Goal: Task Accomplishment & Management: Use online tool/utility

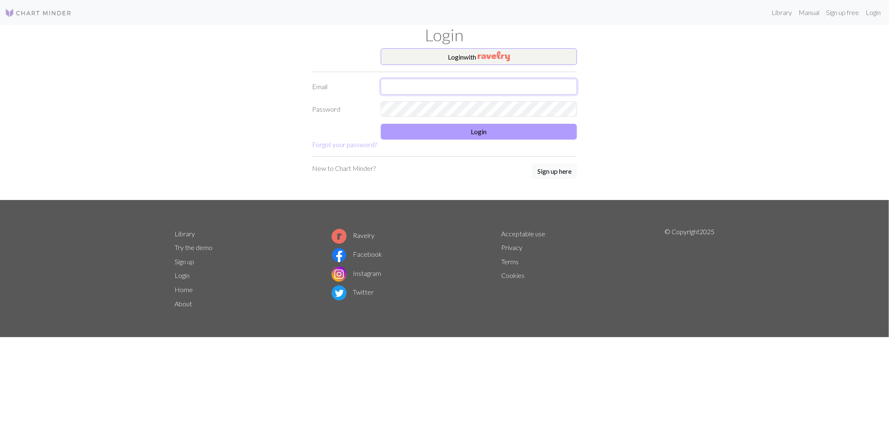
type input "[EMAIL_ADDRESS][DOMAIN_NAME]"
click at [463, 127] on button "Login" at bounding box center [479, 132] width 196 height 16
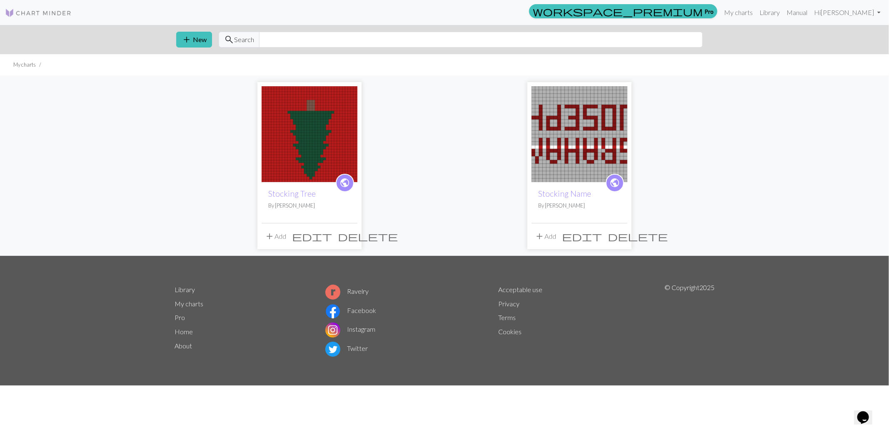
click at [331, 139] on img at bounding box center [310, 134] width 96 height 96
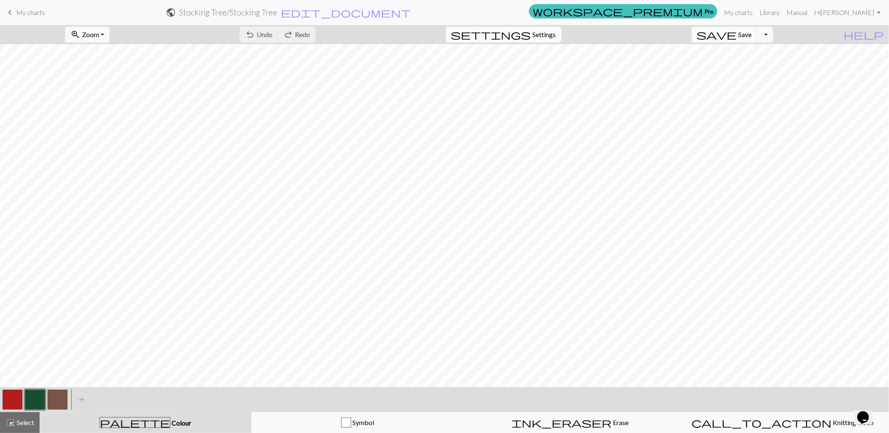
click at [546, 31] on span "Settings" at bounding box center [544, 35] width 23 height 10
select select "aran"
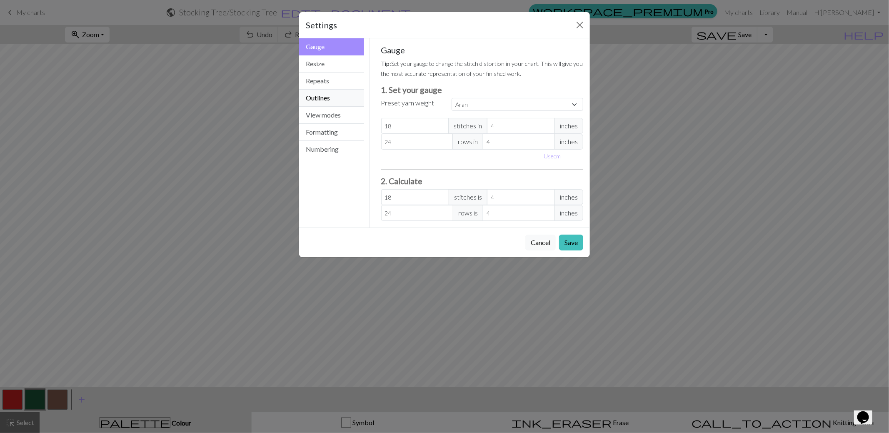
click at [331, 95] on button "Outlines" at bounding box center [331, 98] width 65 height 17
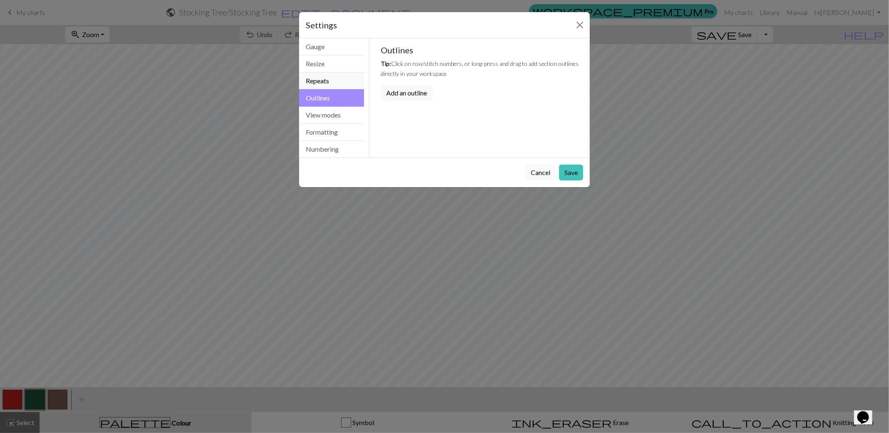
click at [327, 79] on button "Repeats" at bounding box center [331, 80] width 65 height 17
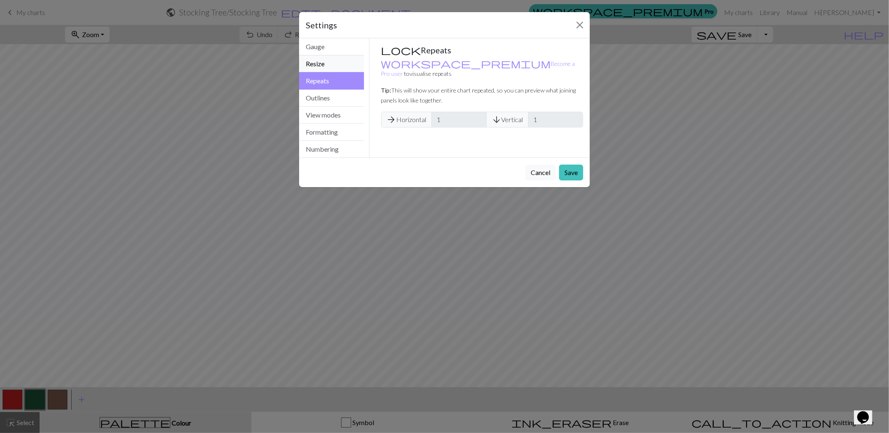
click at [326, 60] on button "Resize" at bounding box center [331, 63] width 65 height 17
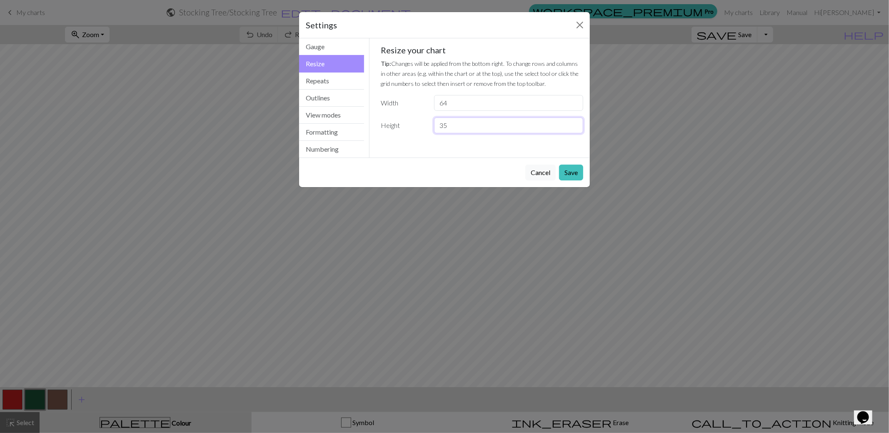
click at [468, 117] on input "35" at bounding box center [508, 125] width 149 height 16
type input "30"
click at [574, 170] on button "Save" at bounding box center [571, 173] width 24 height 16
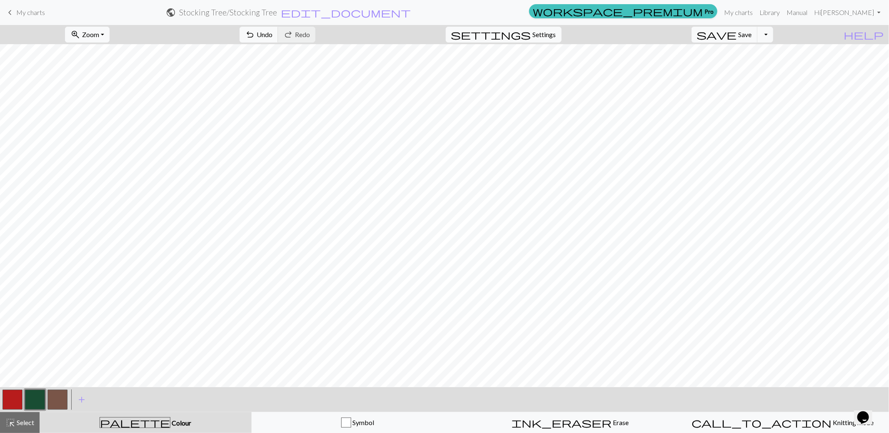
click at [16, 395] on button "button" at bounding box center [12, 399] width 20 height 20
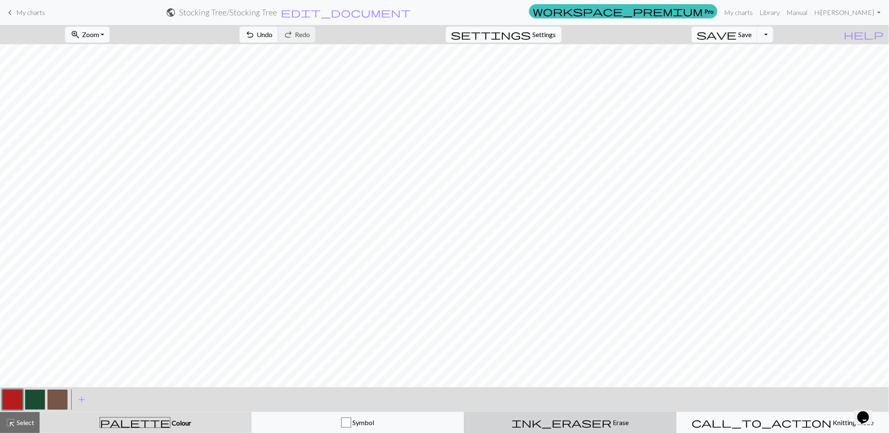
click at [612, 420] on span "Erase" at bounding box center [620, 422] width 17 height 8
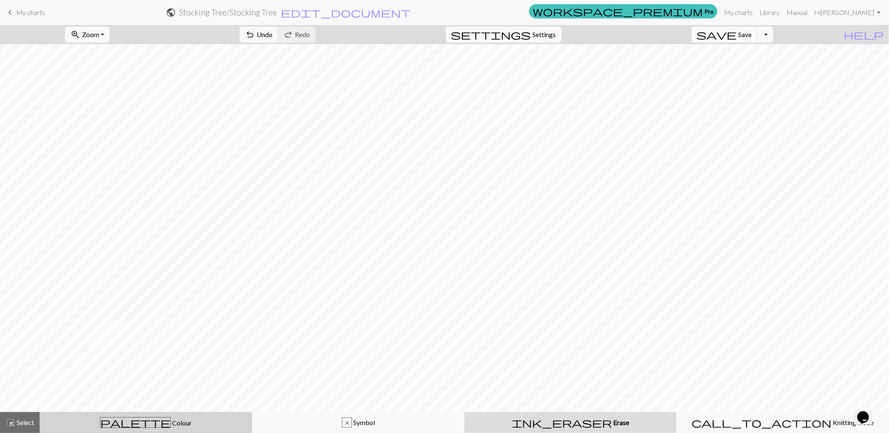
click at [126, 419] on div "palette Colour Colour" at bounding box center [146, 422] width 202 height 11
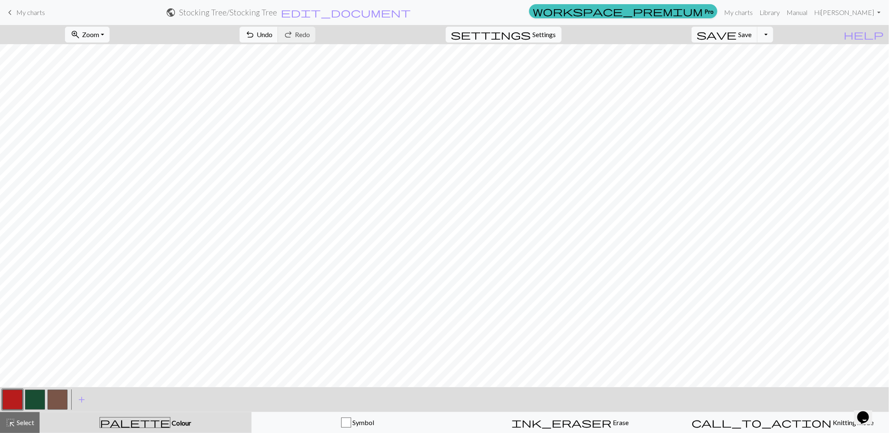
click at [17, 402] on button "button" at bounding box center [12, 399] width 20 height 20
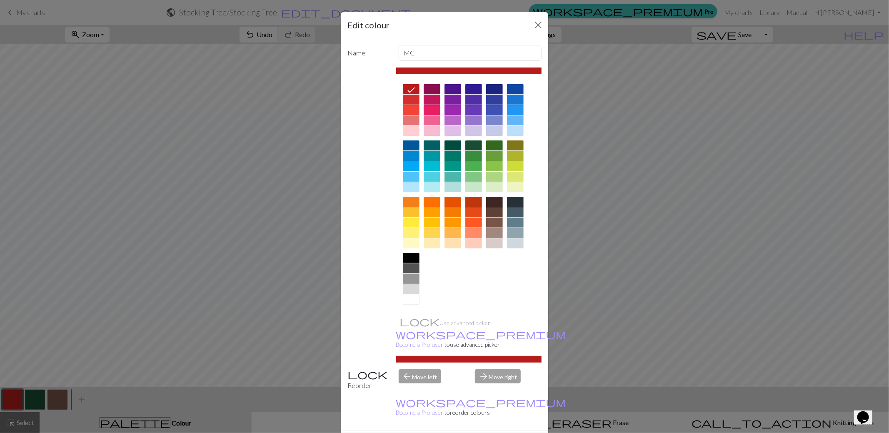
click at [548, 8] on div "Edit colour Name MC Use advanced picker workspace_premium Become a Pro user to …" at bounding box center [444, 216] width 889 height 433
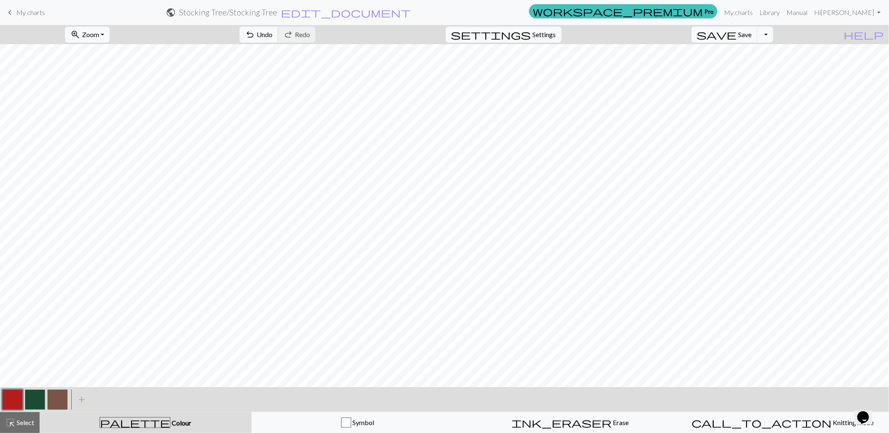
click at [526, 15] on form "public Stocking Tree / Stocking Tree edit_document Edit settings" at bounding box center [289, 12] width 474 height 16
click at [51, 404] on button "button" at bounding box center [57, 399] width 20 height 20
click at [37, 400] on button "button" at bounding box center [35, 399] width 20 height 20
click at [12, 397] on button "button" at bounding box center [12, 399] width 20 height 20
click at [5, 403] on button "button" at bounding box center [12, 399] width 20 height 20
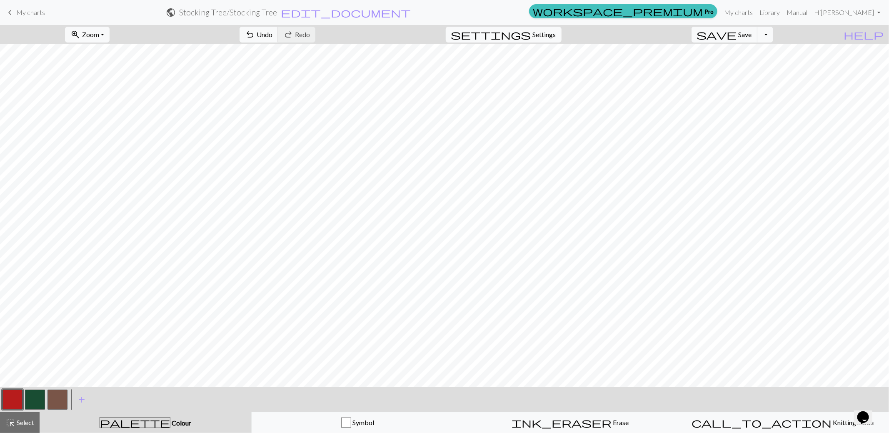
click at [25, 402] on button "button" at bounding box center [35, 399] width 20 height 20
click at [5, 396] on button "button" at bounding box center [12, 399] width 20 height 20
click at [28, 399] on button "button" at bounding box center [35, 399] width 20 height 20
click at [18, 400] on button "button" at bounding box center [12, 399] width 20 height 20
click at [36, 396] on button "button" at bounding box center [35, 399] width 20 height 20
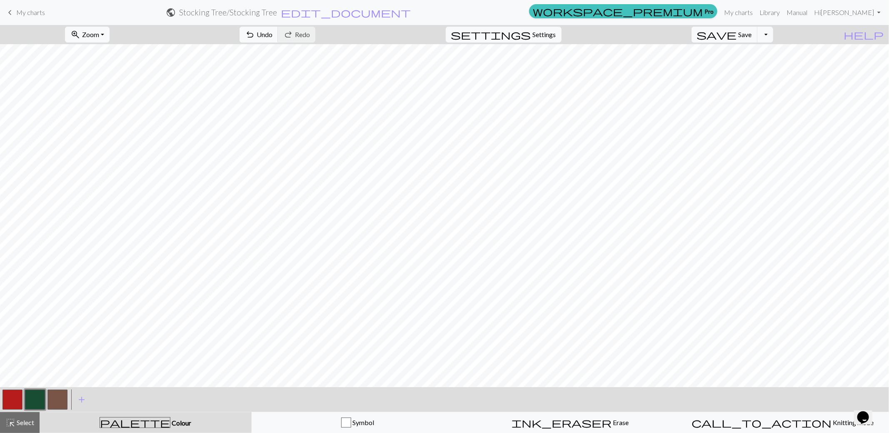
click at [2, 399] on button "button" at bounding box center [12, 399] width 20 height 20
click at [36, 402] on button "button" at bounding box center [35, 399] width 20 height 20
click at [38, 394] on button "button" at bounding box center [35, 399] width 20 height 20
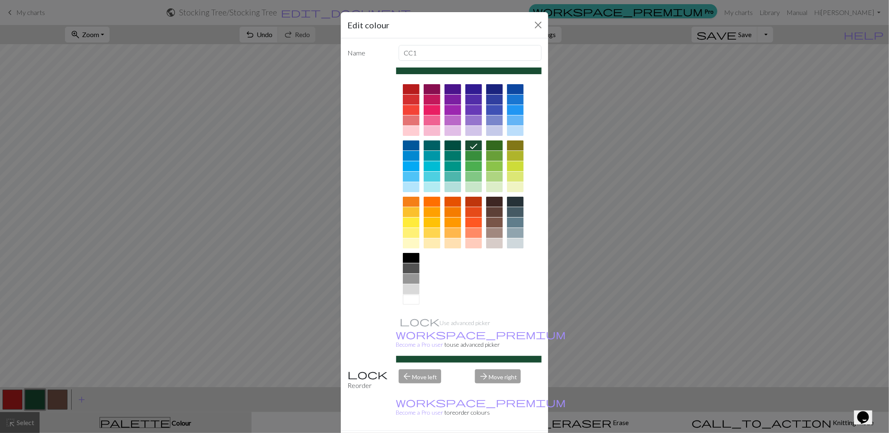
click at [379, 319] on div "Use advanced picker workspace_premium Become a Pro user to use advanced picker" at bounding box center [444, 214] width 194 height 295
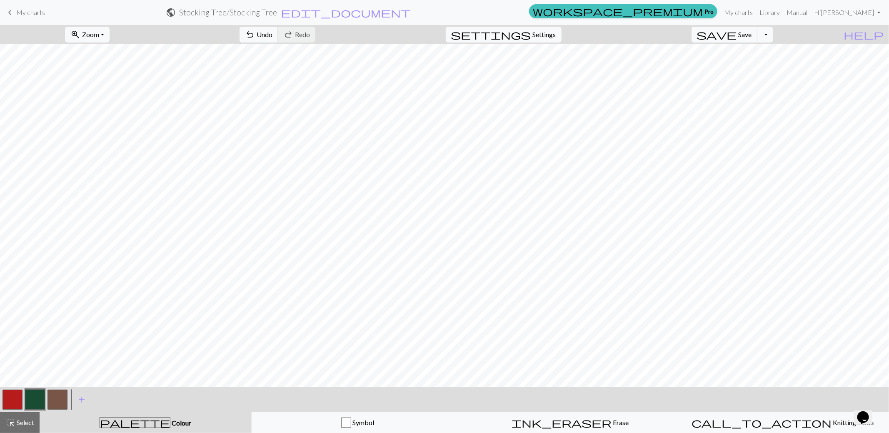
click at [15, 405] on button "button" at bounding box center [12, 399] width 20 height 20
drag, startPoint x: 35, startPoint y: 399, endPoint x: 55, endPoint y: 389, distance: 22.7
click at [34, 399] on button "button" at bounding box center [35, 399] width 20 height 20
click at [61, 398] on button "button" at bounding box center [57, 399] width 20 height 20
click at [65, 402] on button "button" at bounding box center [57, 399] width 20 height 20
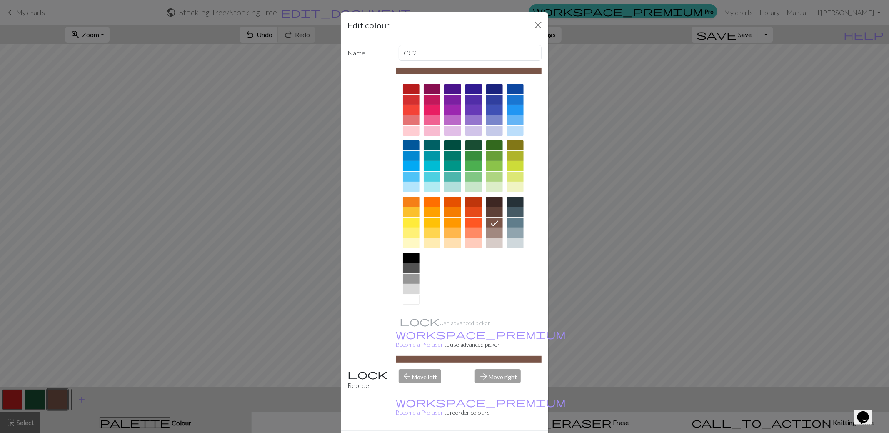
click at [411, 286] on div at bounding box center [411, 289] width 17 height 10
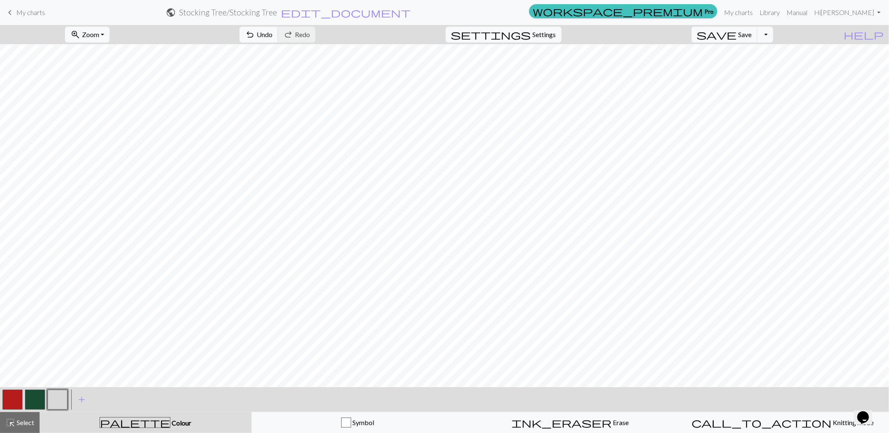
click at [8, 394] on button "button" at bounding box center [12, 399] width 20 height 20
click at [32, 396] on button "button" at bounding box center [35, 399] width 20 height 20
click at [36, 401] on button "button" at bounding box center [35, 399] width 20 height 20
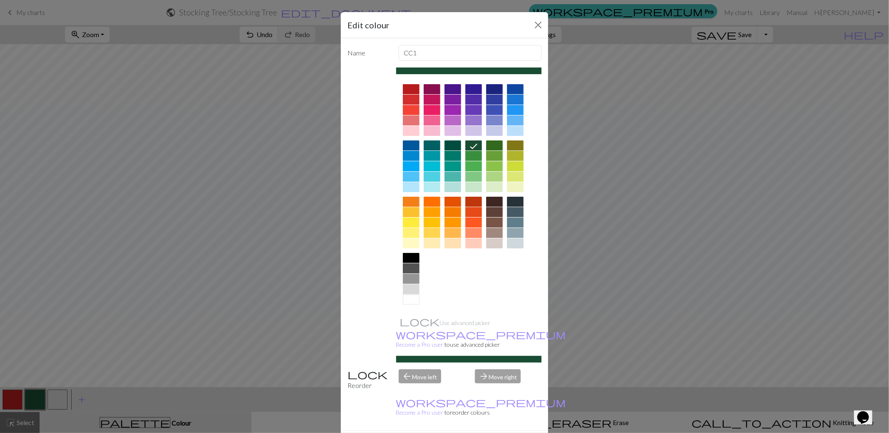
click at [274, 313] on div "Edit colour Name CC1 Use advanced picker workspace_premium Become a Pro user to…" at bounding box center [444, 216] width 889 height 433
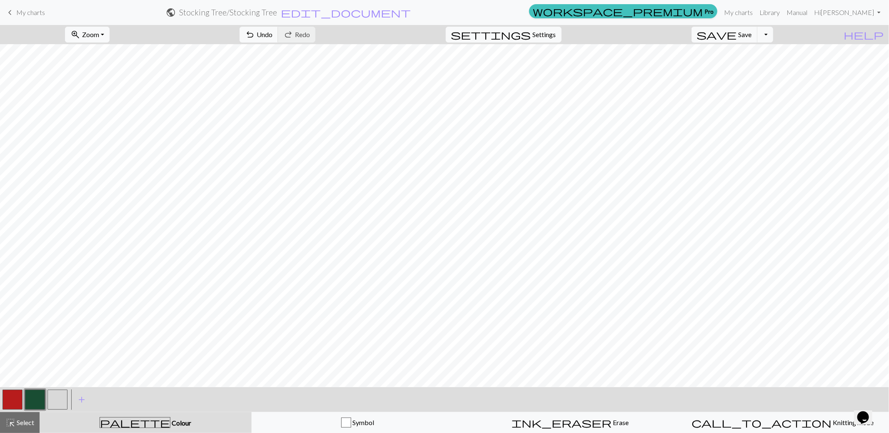
click at [17, 401] on button "button" at bounding box center [12, 399] width 20 height 20
click at [38, 402] on button "button" at bounding box center [35, 399] width 20 height 20
click at [11, 397] on button "button" at bounding box center [12, 399] width 20 height 20
click at [35, 393] on button "button" at bounding box center [35, 399] width 20 height 20
click at [5, 396] on button "button" at bounding box center [12, 399] width 20 height 20
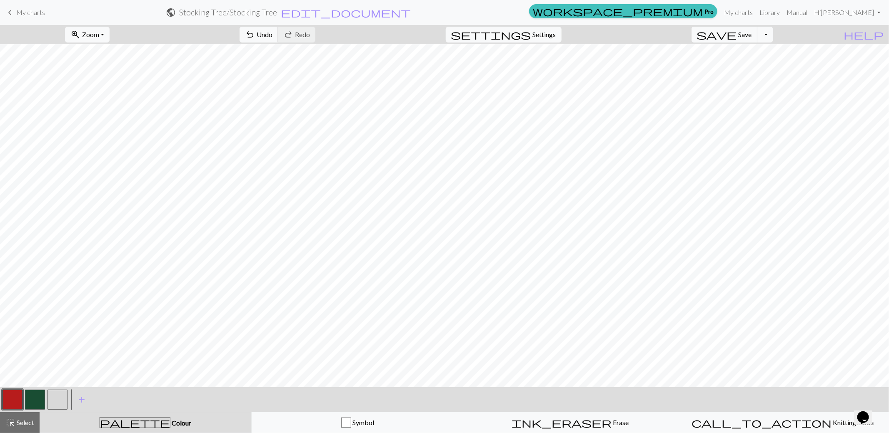
click at [36, 398] on button "button" at bounding box center [35, 399] width 20 height 20
click at [15, 394] on button "button" at bounding box center [12, 399] width 20 height 20
click at [33, 394] on button "button" at bounding box center [35, 399] width 20 height 20
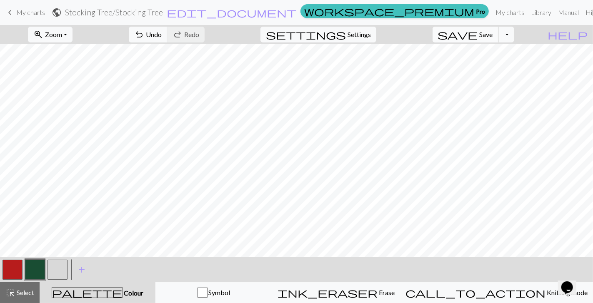
click at [499, 34] on button "save Save Save" at bounding box center [465, 35] width 66 height 16
drag, startPoint x: 312, startPoint y: 257, endPoint x: 326, endPoint y: 257, distance: 13.7
click at [326, 257] on div "< > add Add a colour" at bounding box center [296, 269] width 593 height 25
click at [15, 273] on button "button" at bounding box center [12, 270] width 20 height 20
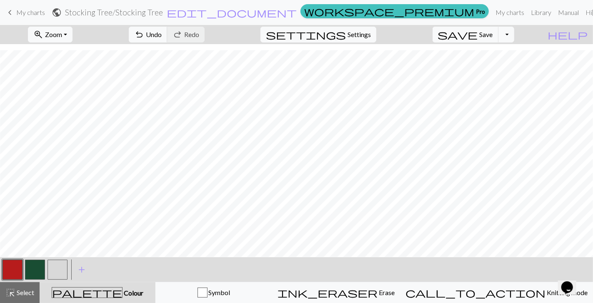
click at [30, 267] on button "button" at bounding box center [35, 270] width 20 height 20
click at [24, 264] on div at bounding box center [35, 270] width 22 height 22
click at [17, 268] on button "button" at bounding box center [12, 270] width 20 height 20
click at [13, 273] on button "button" at bounding box center [12, 270] width 20 height 20
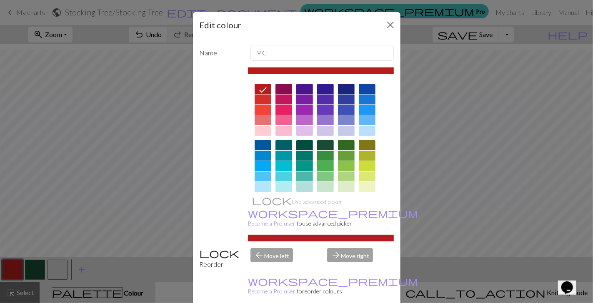
drag, startPoint x: 348, startPoint y: 300, endPoint x: 263, endPoint y: 254, distance: 96.0
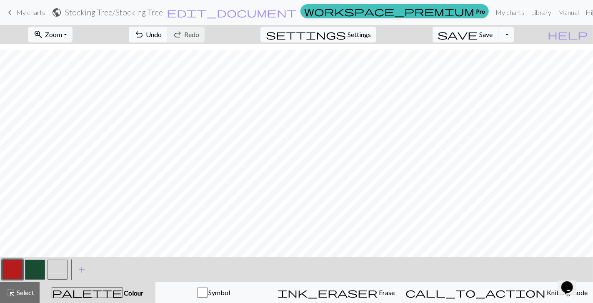
click at [31, 275] on button "button" at bounding box center [35, 270] width 20 height 20
drag, startPoint x: 15, startPoint y: 272, endPoint x: 20, endPoint y: 265, distance: 9.1
click at [15, 272] on button "button" at bounding box center [12, 270] width 20 height 20
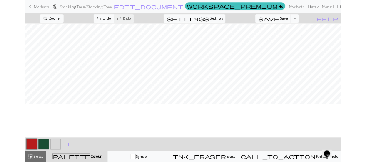
scroll to position [10, 68]
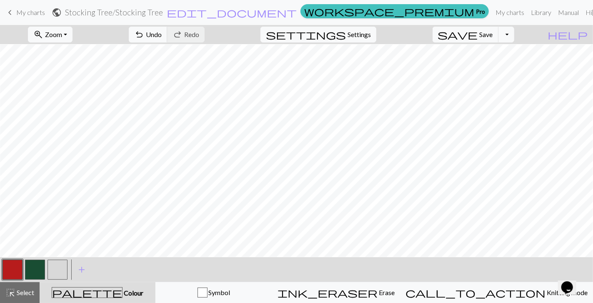
click at [37, 267] on button "button" at bounding box center [35, 270] width 20 height 20
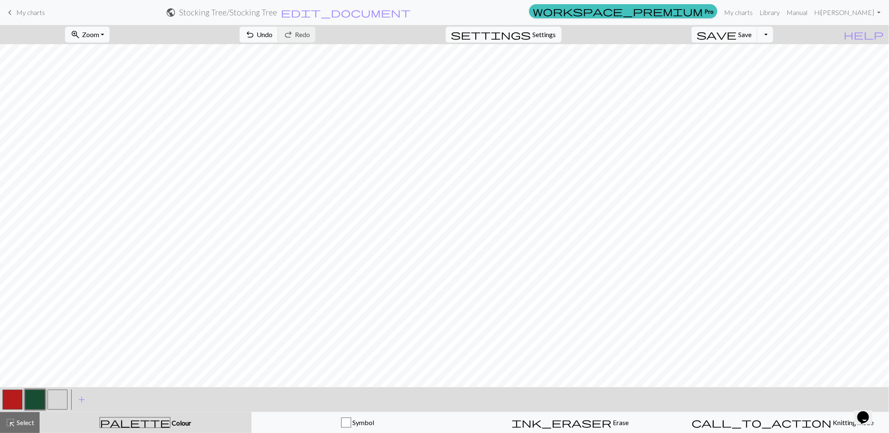
scroll to position [0, 0]
click at [16, 407] on button "button" at bounding box center [12, 399] width 20 height 20
click at [34, 405] on button "button" at bounding box center [35, 399] width 20 height 20
click at [13, 390] on button "button" at bounding box center [12, 399] width 20 height 20
click at [71, 397] on button "add Add a colour" at bounding box center [81, 399] width 21 height 21
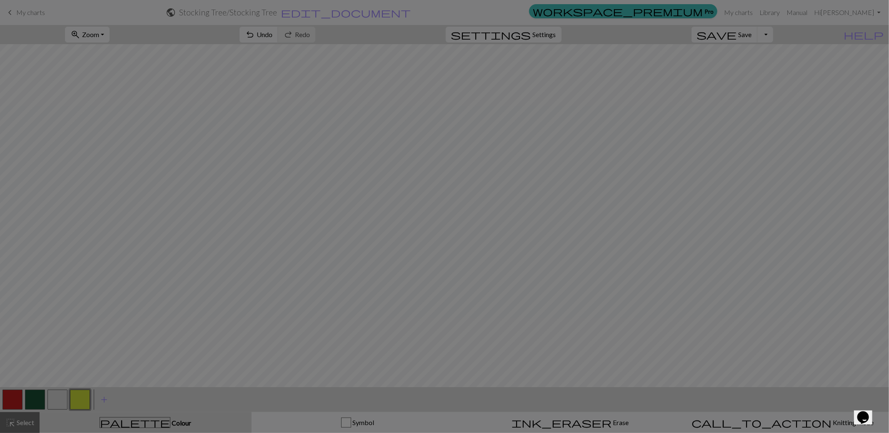
drag, startPoint x: 71, startPoint y: 397, endPoint x: 61, endPoint y: 400, distance: 10.5
click at [61, 400] on div "Edit colour Name CC3 Use advanced picker workspace_premium Become a Pro user to…" at bounding box center [444, 216] width 889 height 433
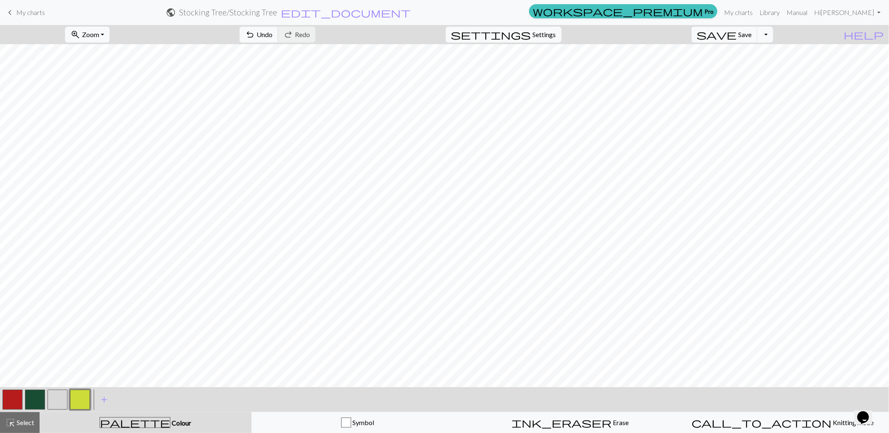
click at [57, 400] on button "button" at bounding box center [57, 399] width 20 height 20
click at [752, 37] on span "Save" at bounding box center [745, 34] width 13 height 8
click at [776, 14] on div "Chart saved" at bounding box center [444, 16] width 889 height 33
click at [777, 11] on div "Chart saved" at bounding box center [444, 16] width 889 height 33
click at [756, 15] on link "My charts" at bounding box center [738, 12] width 35 height 17
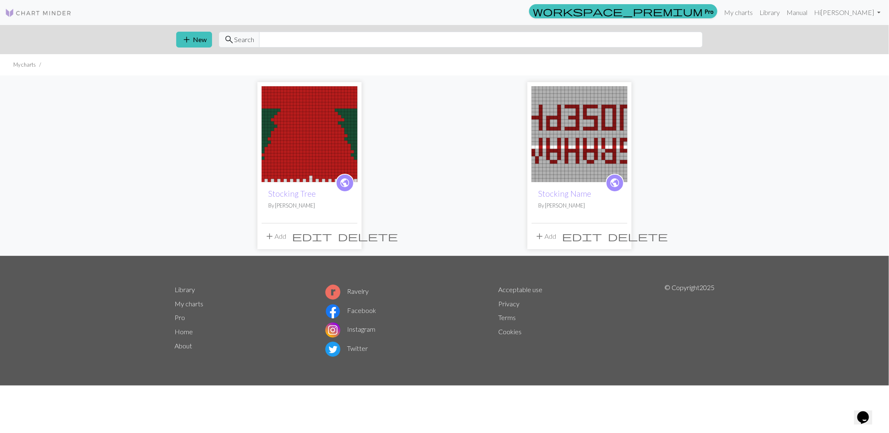
click at [570, 143] on img at bounding box center [580, 134] width 96 height 96
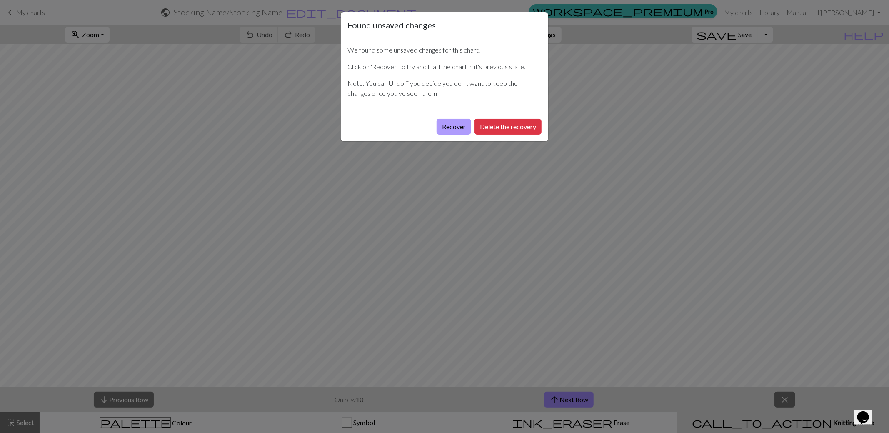
click at [457, 126] on button "Recover" at bounding box center [454, 127] width 35 height 16
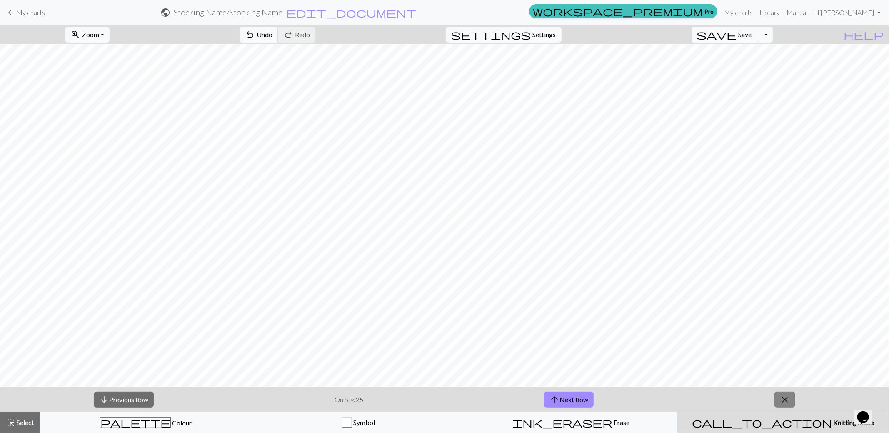
click at [789, 397] on span "close" at bounding box center [785, 400] width 10 height 12
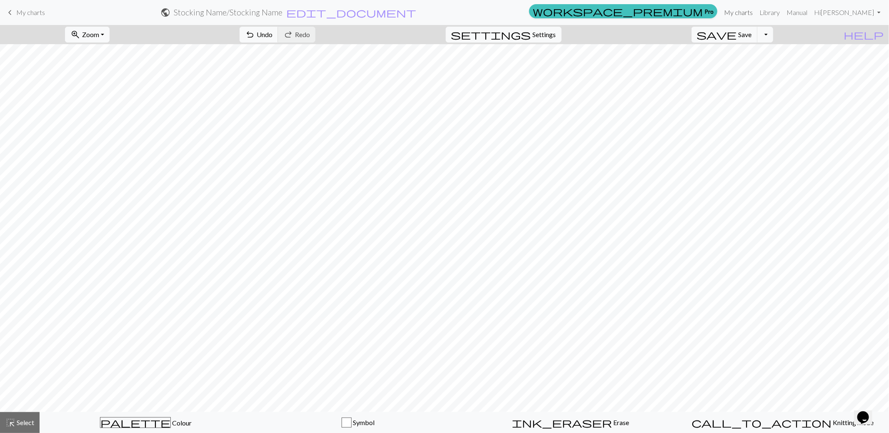
click at [756, 12] on link "My charts" at bounding box center [738, 12] width 35 height 17
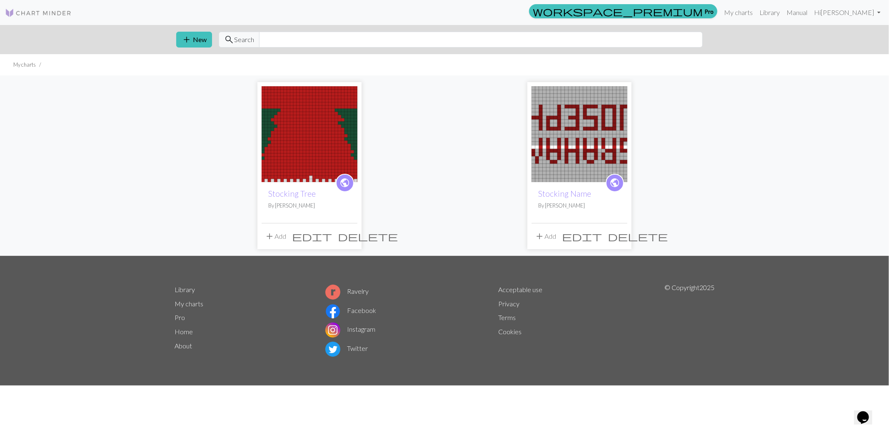
click at [277, 116] on img at bounding box center [310, 134] width 96 height 96
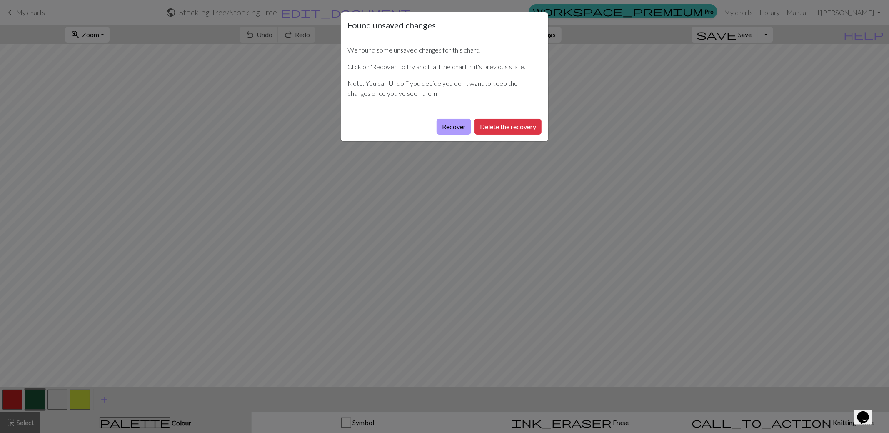
click at [455, 127] on button "Recover" at bounding box center [454, 127] width 35 height 16
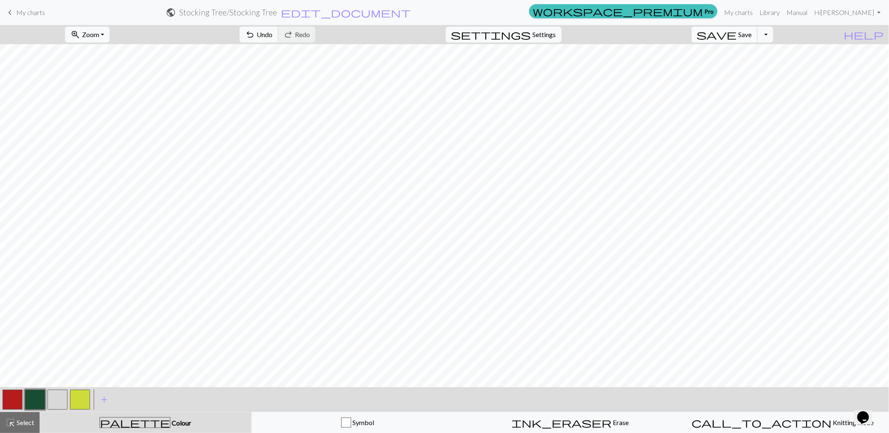
click at [752, 36] on span "Save" at bounding box center [745, 34] width 13 height 8
click at [75, 401] on button "button" at bounding box center [80, 399] width 20 height 20
drag, startPoint x: 89, startPoint y: 397, endPoint x: 80, endPoint y: 399, distance: 9.0
click at [80, 399] on button "button" at bounding box center [80, 399] width 20 height 20
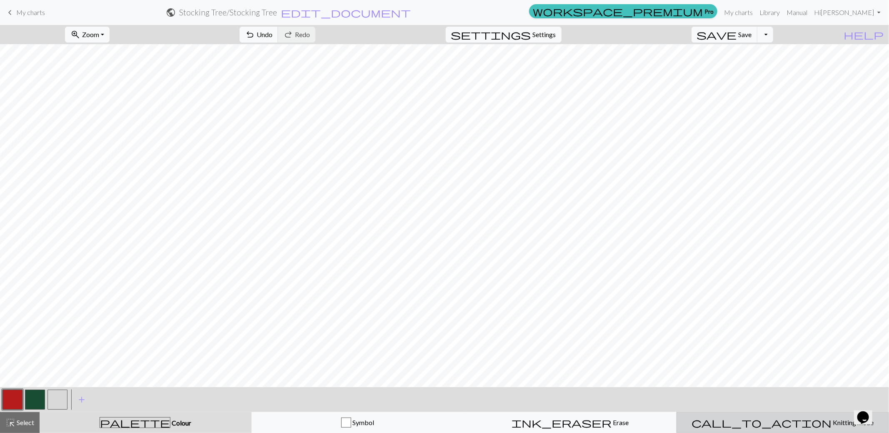
click at [741, 432] on button "call_to_action Knitting mode Knitting mode" at bounding box center [782, 422] width 212 height 21
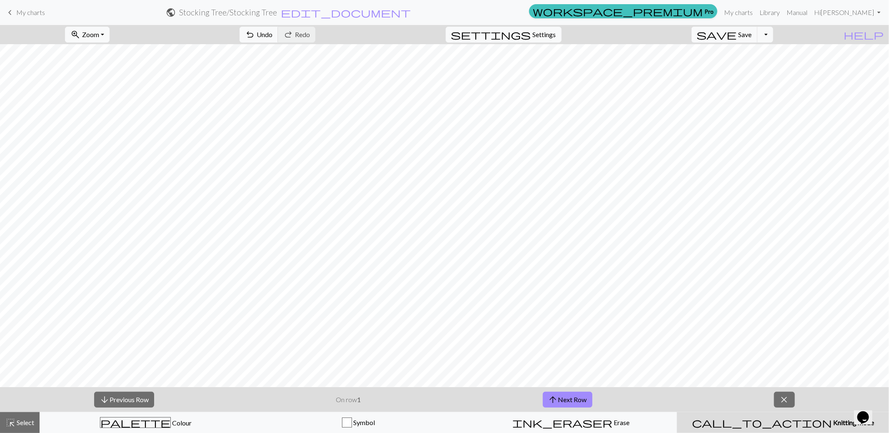
click at [742, 421] on div "call_to_action Knitting mode Knitting mode" at bounding box center [783, 422] width 202 height 10
click at [585, 399] on button "arrow_upward Next Row" at bounding box center [568, 400] width 50 height 16
drag, startPoint x: 568, startPoint y: 399, endPoint x: 252, endPoint y: 395, distance: 315.4
click at [568, 399] on button "arrow_upward Next Row" at bounding box center [568, 400] width 50 height 16
click at [583, 395] on button "arrow_upward Next Row" at bounding box center [568, 400] width 50 height 16
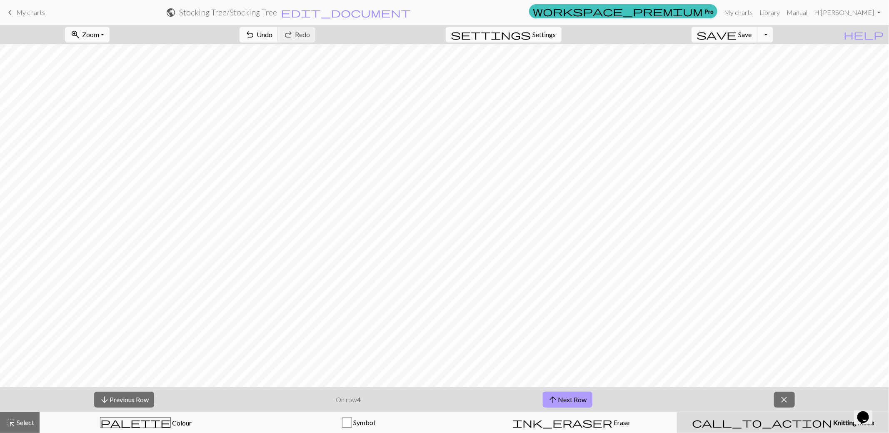
click at [562, 393] on button "arrow_upward Next Row" at bounding box center [568, 400] width 50 height 16
click at [571, 399] on button "arrow_upward Next Row" at bounding box center [568, 400] width 50 height 16
click at [579, 404] on button "arrow_upward Next Row" at bounding box center [568, 400] width 50 height 16
click at [581, 392] on button "arrow_upward Next Row" at bounding box center [568, 400] width 50 height 16
click at [582, 394] on button "arrow_upward Next Row" at bounding box center [568, 400] width 50 height 16
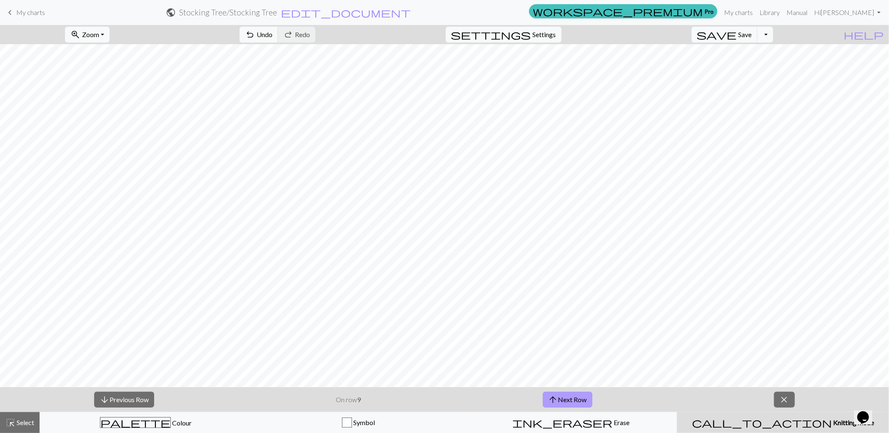
drag, startPoint x: 576, startPoint y: 400, endPoint x: 578, endPoint y: 394, distance: 6.2
click at [577, 399] on button "arrow_upward Next Row" at bounding box center [568, 400] width 50 height 16
click at [567, 406] on button "arrow_upward Next Row" at bounding box center [569, 400] width 50 height 16
click at [576, 398] on button "arrow_upward Next Row" at bounding box center [569, 400] width 50 height 16
click at [145, 402] on button "arrow_downward Previous Row" at bounding box center [124, 400] width 60 height 16
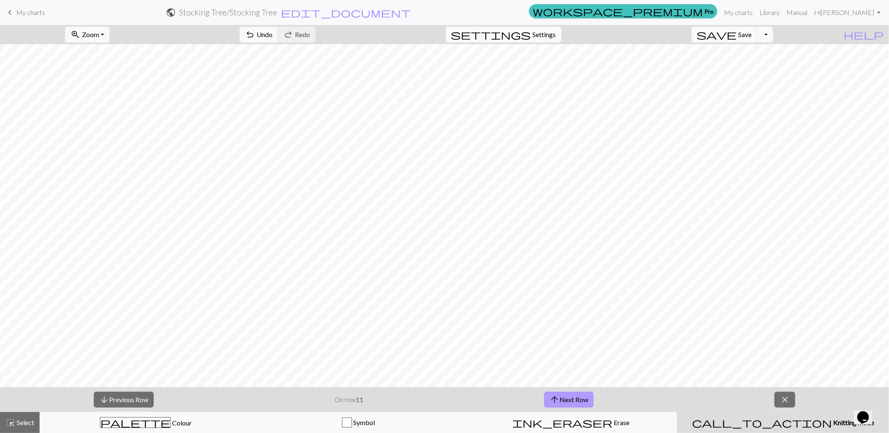
click at [576, 398] on button "arrow_upward Next Row" at bounding box center [569, 400] width 50 height 16
click at [126, 397] on button "arrow_downward Previous Row" at bounding box center [124, 400] width 60 height 16
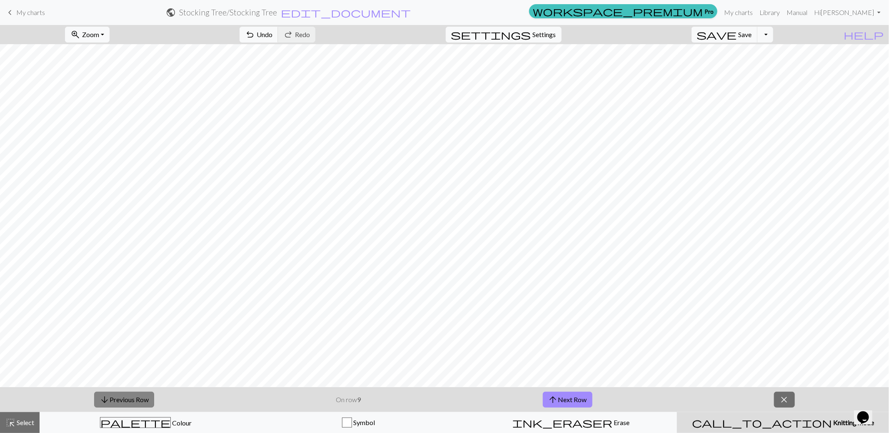
click at [126, 397] on button "arrow_downward Previous Row" at bounding box center [124, 400] width 60 height 16
click at [126, 398] on button "arrow_downward Previous Row" at bounding box center [124, 400] width 60 height 16
click at [567, 394] on button "arrow_upward Next Row" at bounding box center [568, 400] width 50 height 16
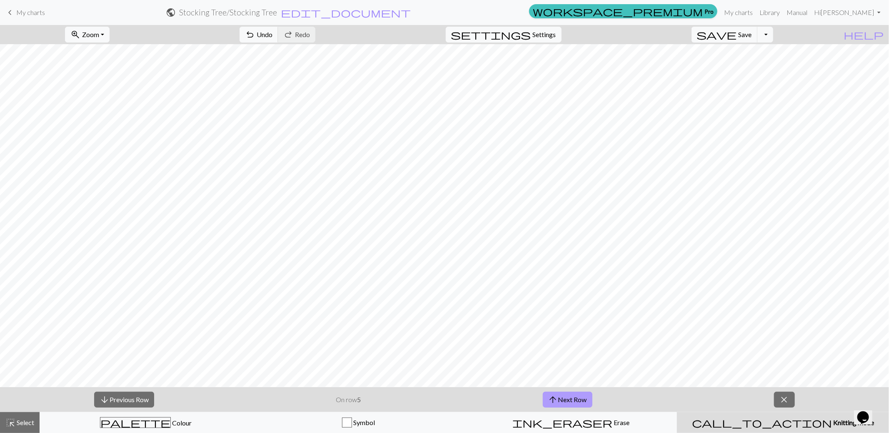
click at [572, 404] on button "arrow_upward Next Row" at bounding box center [568, 400] width 50 height 16
click at [572, 403] on button "arrow_upward Next Row" at bounding box center [568, 400] width 50 height 16
drag, startPoint x: 577, startPoint y: 398, endPoint x: 611, endPoint y: 393, distance: 34.5
click at [577, 398] on button "arrow_upward Next Row" at bounding box center [568, 400] width 50 height 16
click at [575, 394] on button "arrow_upward Next Row" at bounding box center [568, 400] width 50 height 16
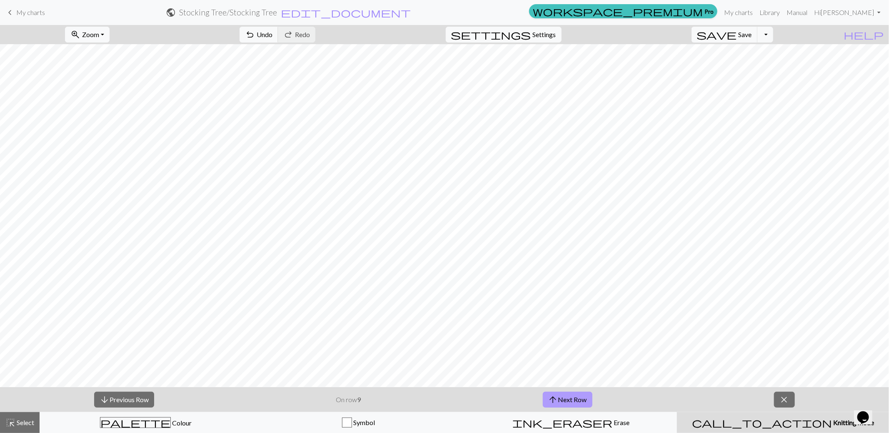
click at [563, 397] on button "arrow_upward Next Row" at bounding box center [568, 400] width 50 height 16
drag, startPoint x: 585, startPoint y: 398, endPoint x: 584, endPoint y: 394, distance: 4.2
click at [584, 398] on button "arrow_upward Next Row" at bounding box center [569, 400] width 50 height 16
click at [151, 394] on button "arrow_downward Previous Row" at bounding box center [124, 400] width 60 height 16
click at [151, 396] on button "arrow_downward Previous Row" at bounding box center [124, 400] width 60 height 16
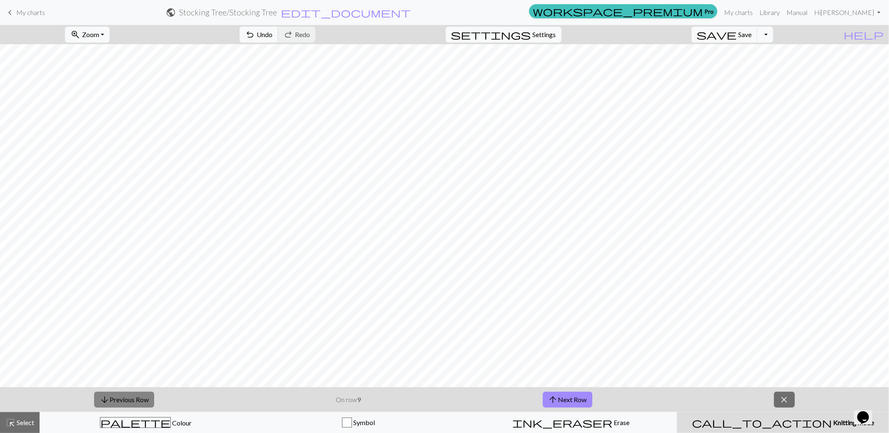
click at [151, 397] on button "arrow_downward Previous Row" at bounding box center [124, 400] width 60 height 16
click at [151, 396] on button "arrow_downward Previous Row" at bounding box center [124, 400] width 60 height 16
click at [556, 33] on span "Settings" at bounding box center [544, 35] width 23 height 10
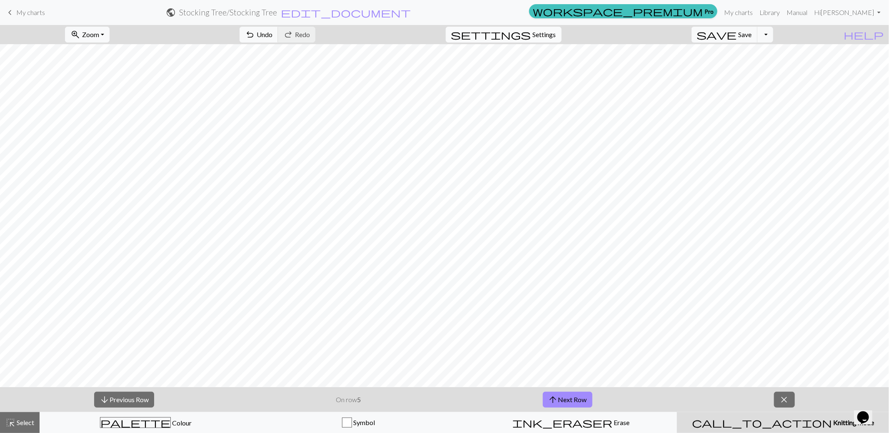
select select "aran"
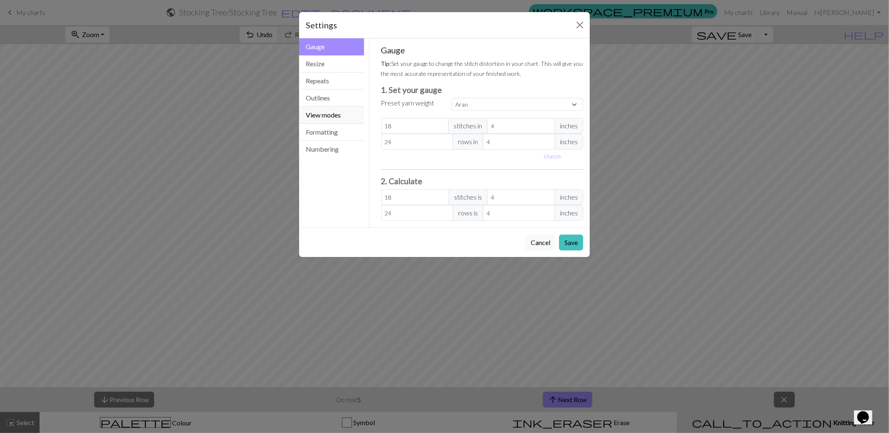
click at [332, 115] on button "View modes" at bounding box center [331, 115] width 65 height 17
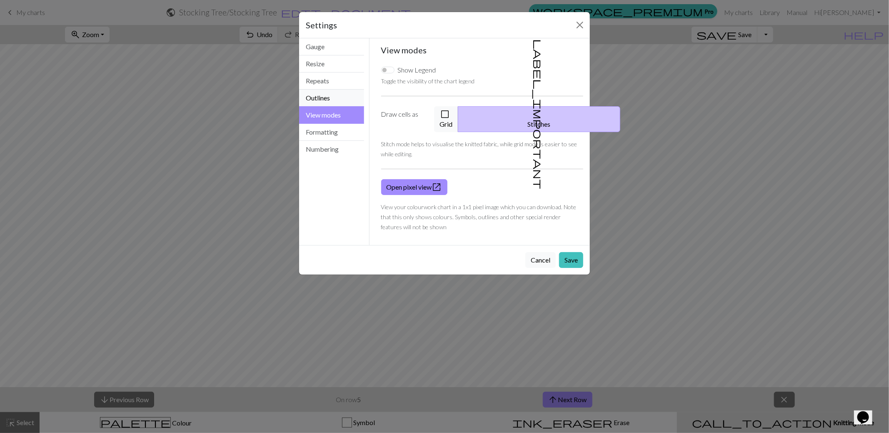
click at [320, 96] on button "Outlines" at bounding box center [331, 98] width 65 height 17
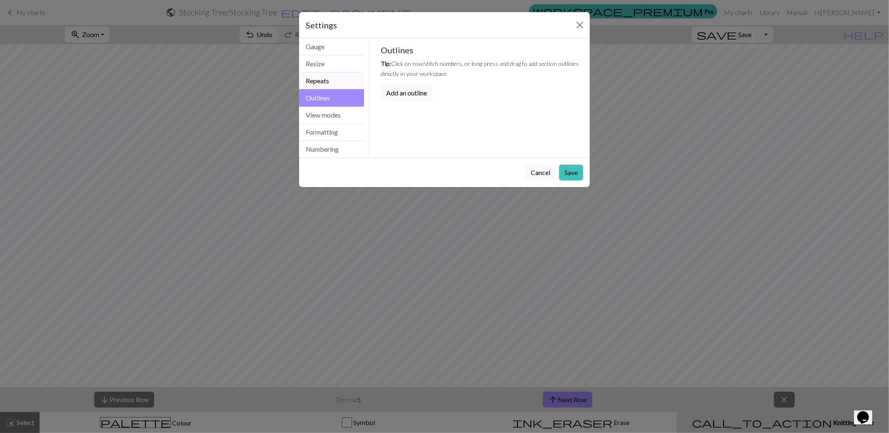
click at [321, 81] on button "Repeats" at bounding box center [331, 80] width 65 height 17
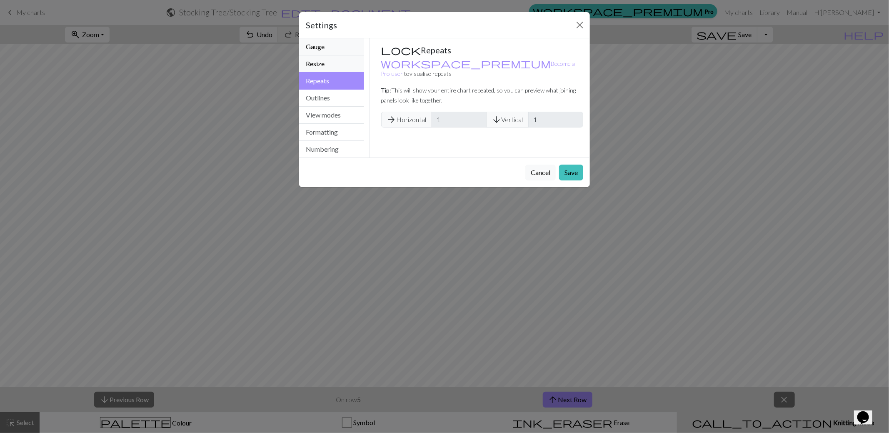
drag, startPoint x: 325, startPoint y: 56, endPoint x: 322, endPoint y: 61, distance: 5.4
click at [325, 57] on div "Gauge Resize Repeats Outlines View modes Formatting Numbering" at bounding box center [331, 97] width 65 height 119
click at [322, 61] on button "Resize" at bounding box center [331, 63] width 65 height 17
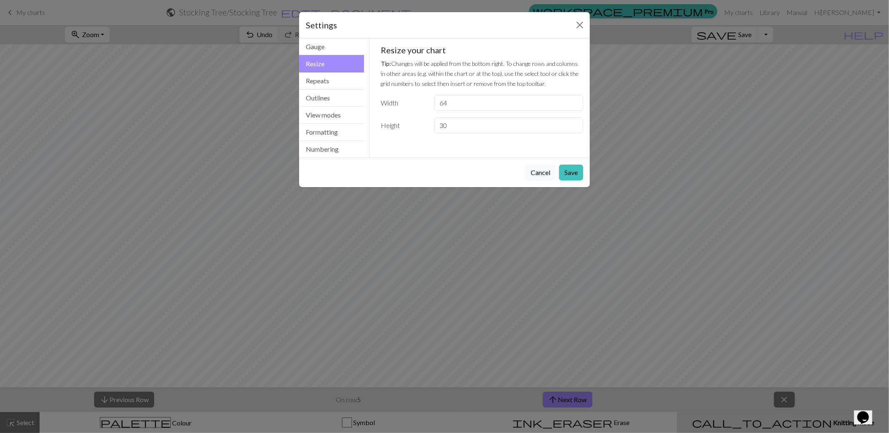
click at [474, 136] on div "Gauge Tip: Set your gauge to change the stitch distortion in your chart. This w…" at bounding box center [482, 92] width 216 height 108
drag, startPoint x: 472, startPoint y: 129, endPoint x: 478, endPoint y: 126, distance: 7.1
click at [472, 128] on input "30" at bounding box center [508, 125] width 149 height 16
click at [574, 122] on input "31" at bounding box center [508, 125] width 149 height 16
click at [574, 122] on input "32" at bounding box center [508, 125] width 149 height 16
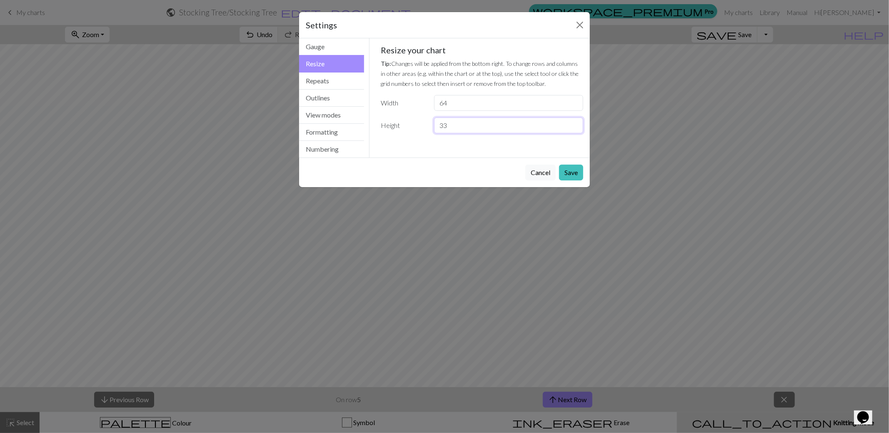
click at [574, 122] on input "33" at bounding box center [508, 125] width 149 height 16
click at [574, 122] on input "34" at bounding box center [508, 125] width 149 height 16
type input "35"
click at [574, 122] on input "35" at bounding box center [508, 125] width 149 height 16
click at [562, 171] on button "Save" at bounding box center [571, 173] width 24 height 16
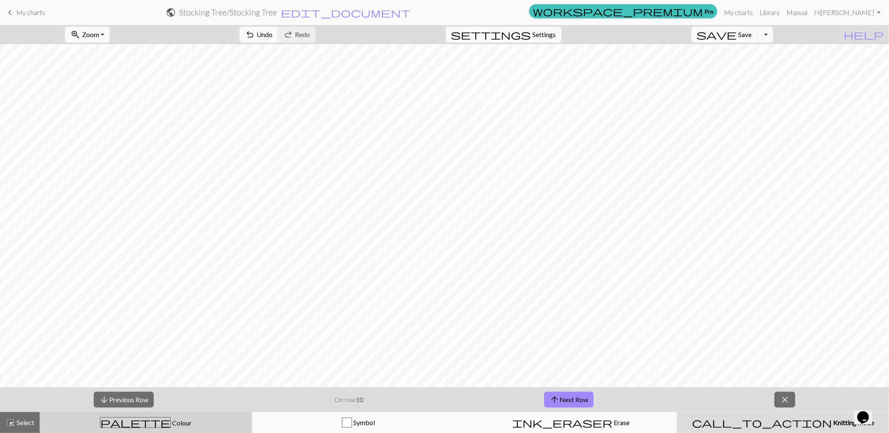
click at [171, 421] on span "Colour" at bounding box center [181, 423] width 21 height 8
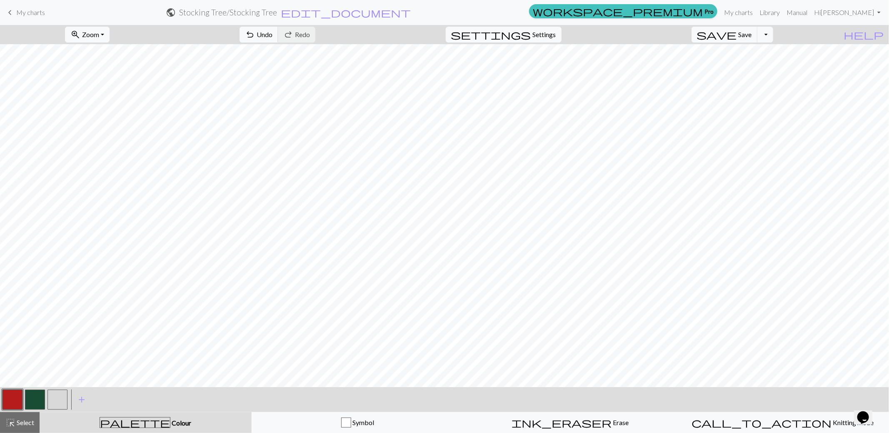
click at [37, 393] on button "button" at bounding box center [35, 399] width 20 height 20
click at [37, 395] on button "button" at bounding box center [35, 399] width 20 height 20
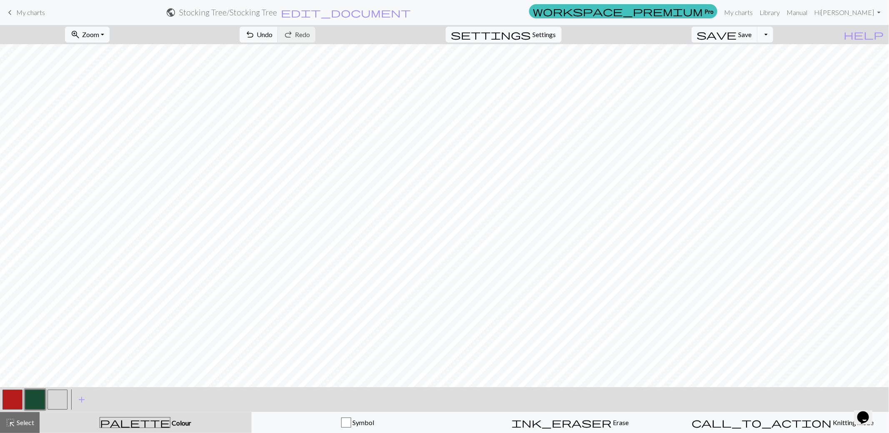
click at [11, 392] on button "button" at bounding box center [12, 399] width 20 height 20
click at [36, 394] on button "button" at bounding box center [35, 399] width 20 height 20
click at [11, 396] on button "button" at bounding box center [12, 399] width 20 height 20
click at [34, 404] on button "button" at bounding box center [35, 399] width 20 height 20
drag, startPoint x: 13, startPoint y: 402, endPoint x: 20, endPoint y: 390, distance: 14.0
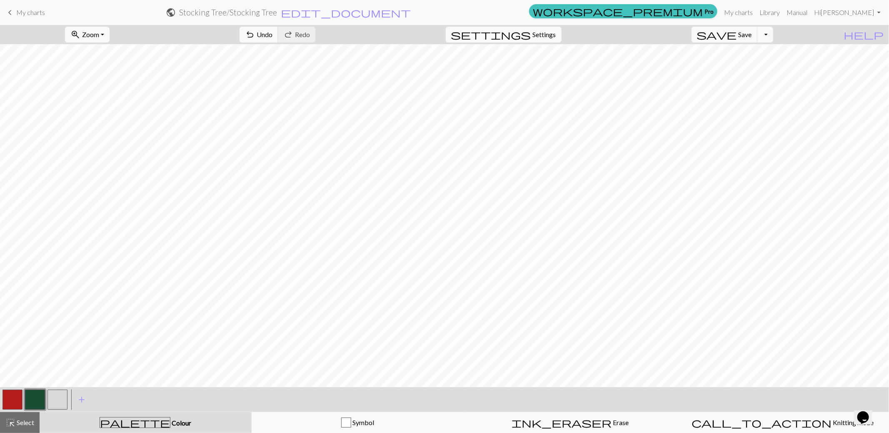
click at [12, 402] on button "button" at bounding box center [12, 399] width 20 height 20
drag, startPoint x: 36, startPoint y: 404, endPoint x: 59, endPoint y: 389, distance: 28.0
click at [36, 404] on button "button" at bounding box center [35, 399] width 20 height 20
click at [13, 396] on button "button" at bounding box center [12, 399] width 20 height 20
drag, startPoint x: 30, startPoint y: 402, endPoint x: 56, endPoint y: 387, distance: 30.2
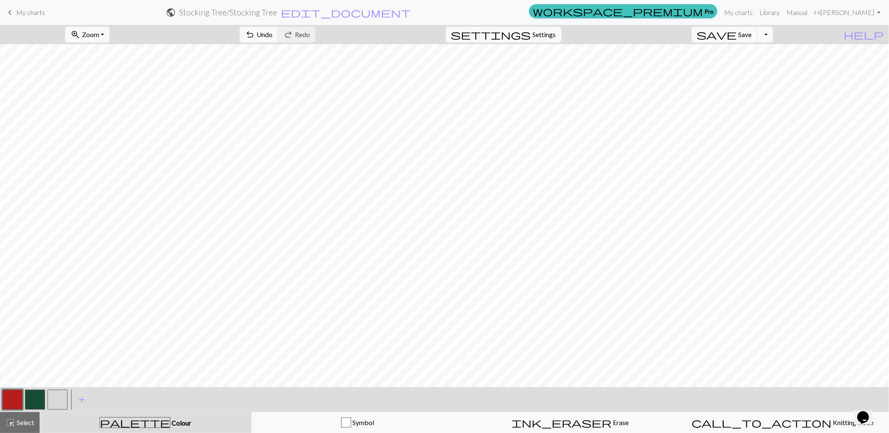
click at [30, 401] on button "button" at bounding box center [35, 399] width 20 height 20
click at [12, 403] on button "button" at bounding box center [12, 399] width 20 height 20
click at [36, 407] on button "button" at bounding box center [35, 399] width 20 height 20
click at [14, 393] on button "button" at bounding box center [12, 399] width 20 height 20
click at [34, 401] on button "button" at bounding box center [35, 399] width 20 height 20
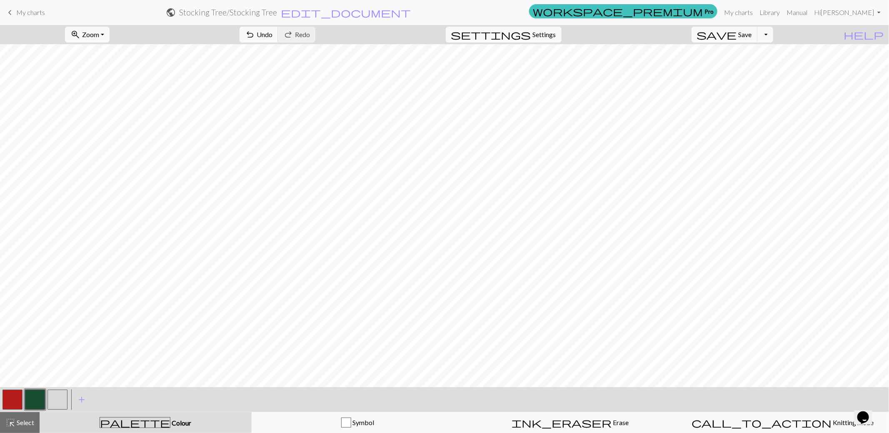
click at [12, 395] on button "button" at bounding box center [12, 399] width 20 height 20
click at [45, 399] on div at bounding box center [35, 399] width 22 height 22
click at [38, 399] on button "button" at bounding box center [35, 399] width 20 height 20
click at [19, 396] on button "button" at bounding box center [12, 399] width 20 height 20
click at [39, 398] on button "button" at bounding box center [35, 399] width 20 height 20
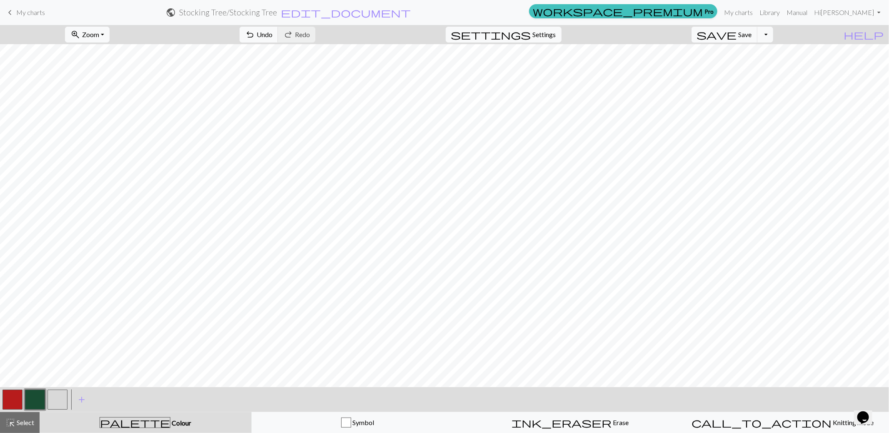
click at [20, 399] on button "button" at bounding box center [12, 399] width 20 height 20
click at [27, 404] on button "button" at bounding box center [35, 399] width 20 height 20
click at [5, 398] on button "button" at bounding box center [12, 399] width 20 height 20
click at [38, 397] on button "button" at bounding box center [35, 399] width 20 height 20
click at [15, 400] on button "button" at bounding box center [12, 399] width 20 height 20
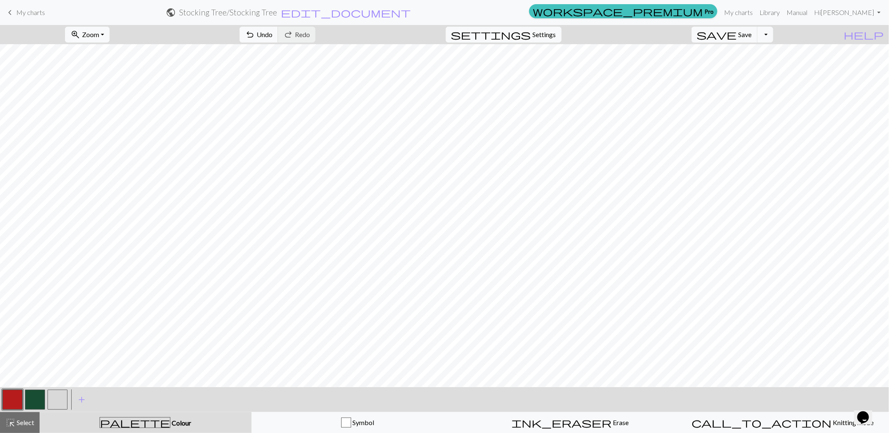
click at [40, 398] on button "button" at bounding box center [35, 399] width 20 height 20
click at [8, 402] on button "button" at bounding box center [12, 399] width 20 height 20
drag, startPoint x: 42, startPoint y: 392, endPoint x: 47, endPoint y: 393, distance: 4.6
click at [42, 393] on button "button" at bounding box center [35, 399] width 20 height 20
click at [752, 31] on span "Save" at bounding box center [745, 34] width 13 height 8
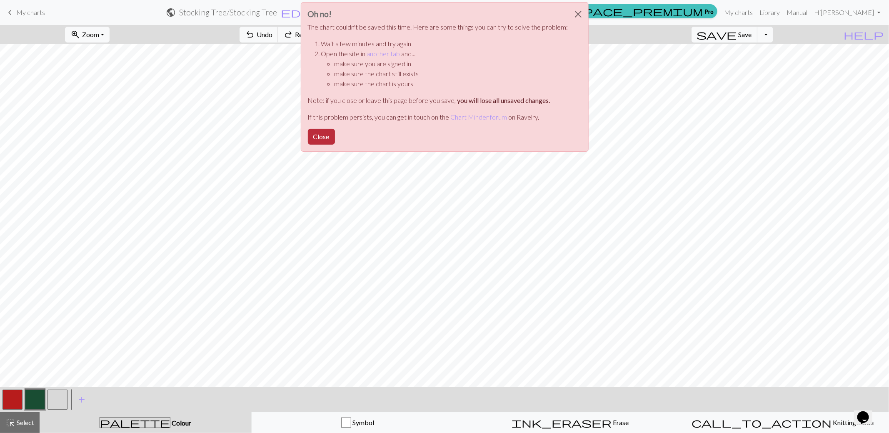
click at [330, 129] on button "Close" at bounding box center [321, 137] width 27 height 16
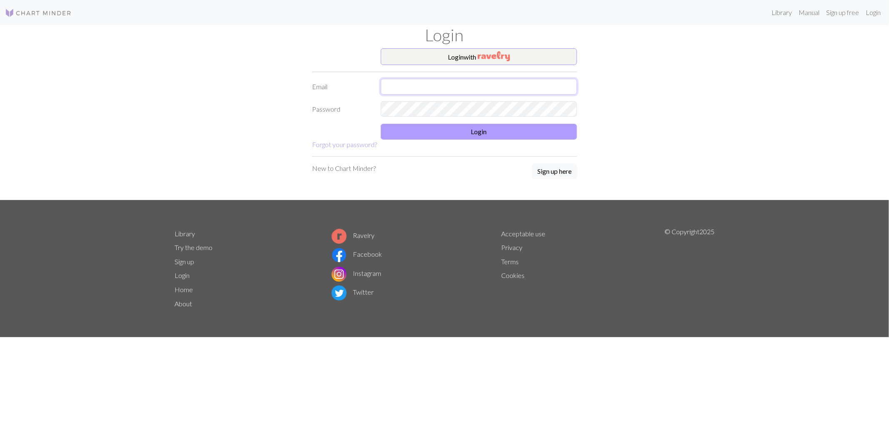
type input "[EMAIL_ADDRESS][DOMAIN_NAME]"
click at [543, 130] on button "Login" at bounding box center [479, 132] width 196 height 16
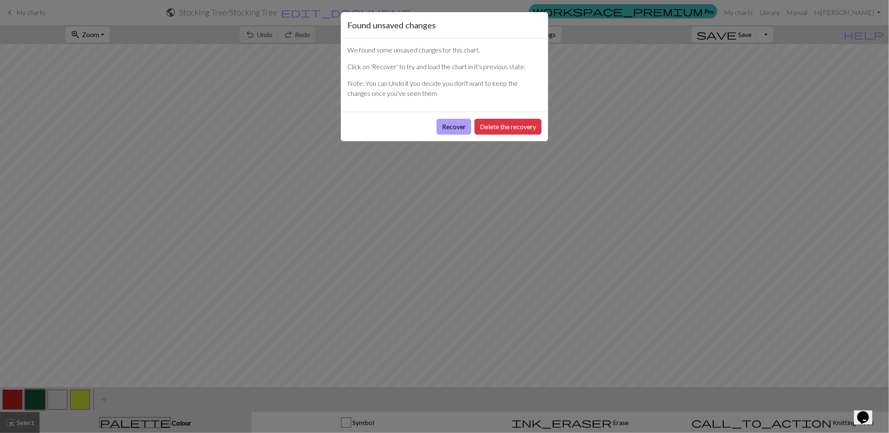
click at [448, 126] on button "Recover" at bounding box center [454, 127] width 35 height 16
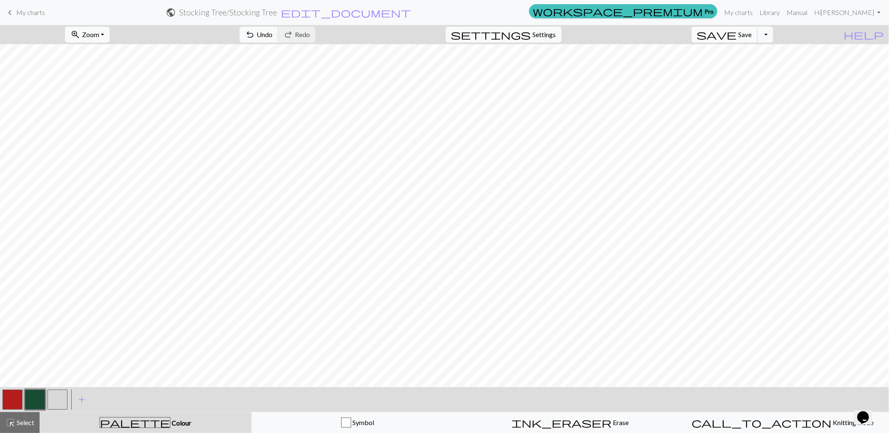
click at [751, 39] on button "save Save Save" at bounding box center [724, 35] width 66 height 16
